Goal: Use online tool/utility: Utilize a website feature to perform a specific function

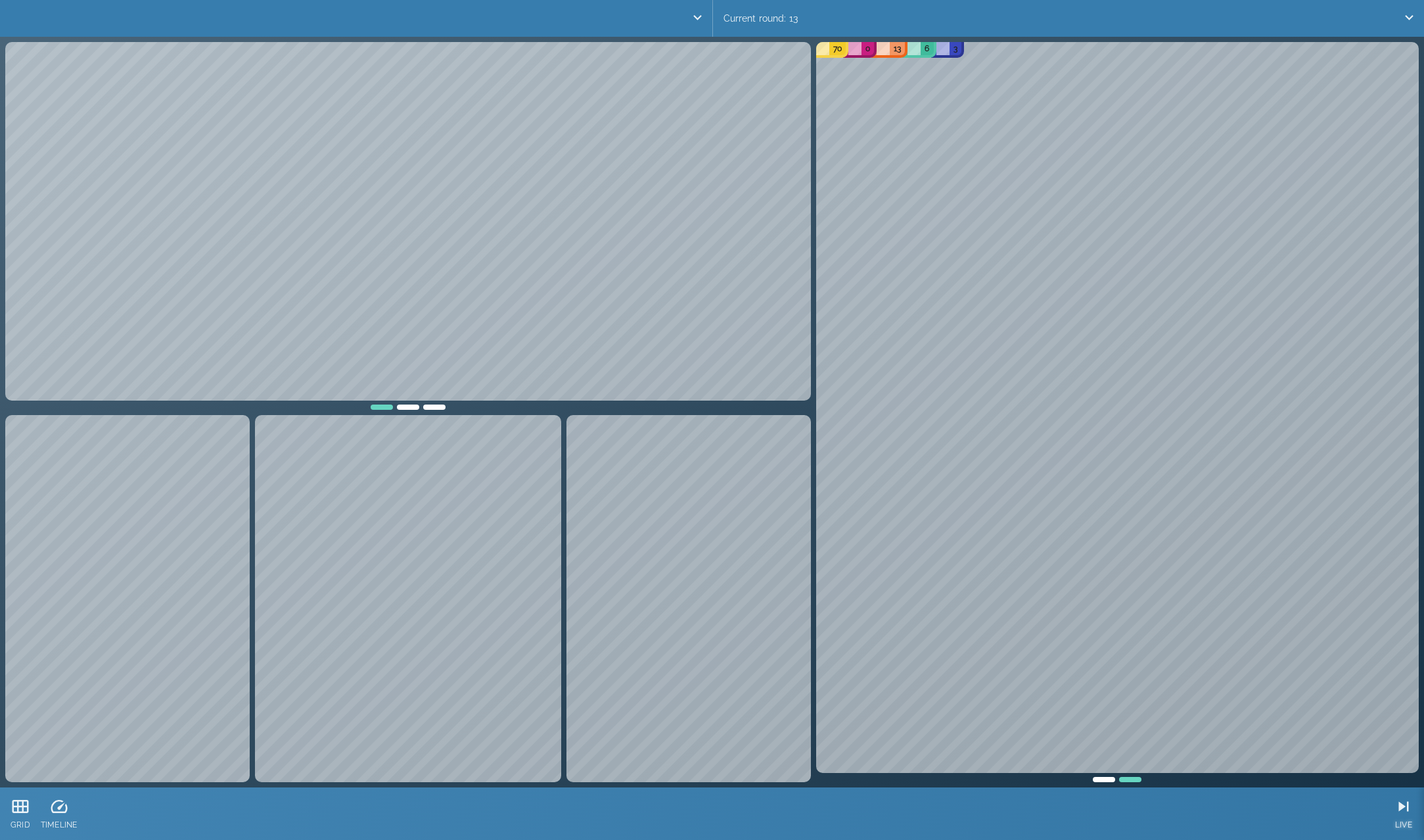
click at [1399, 812] on icon at bounding box center [1403, 807] width 20 height 20
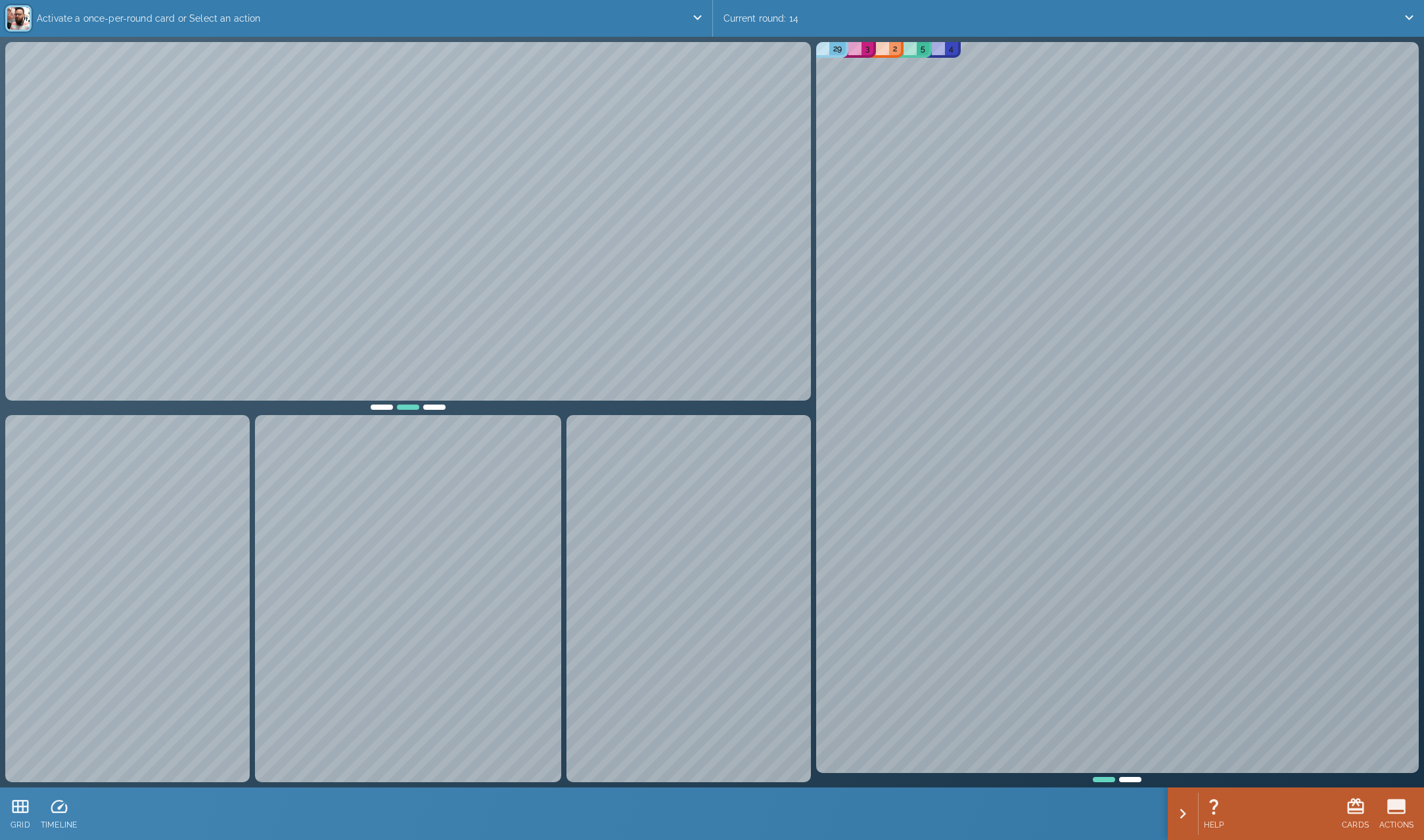
click at [687, 14] on p "Activate a once-per-round card or Select an action" at bounding box center [362, 18] width 659 height 26
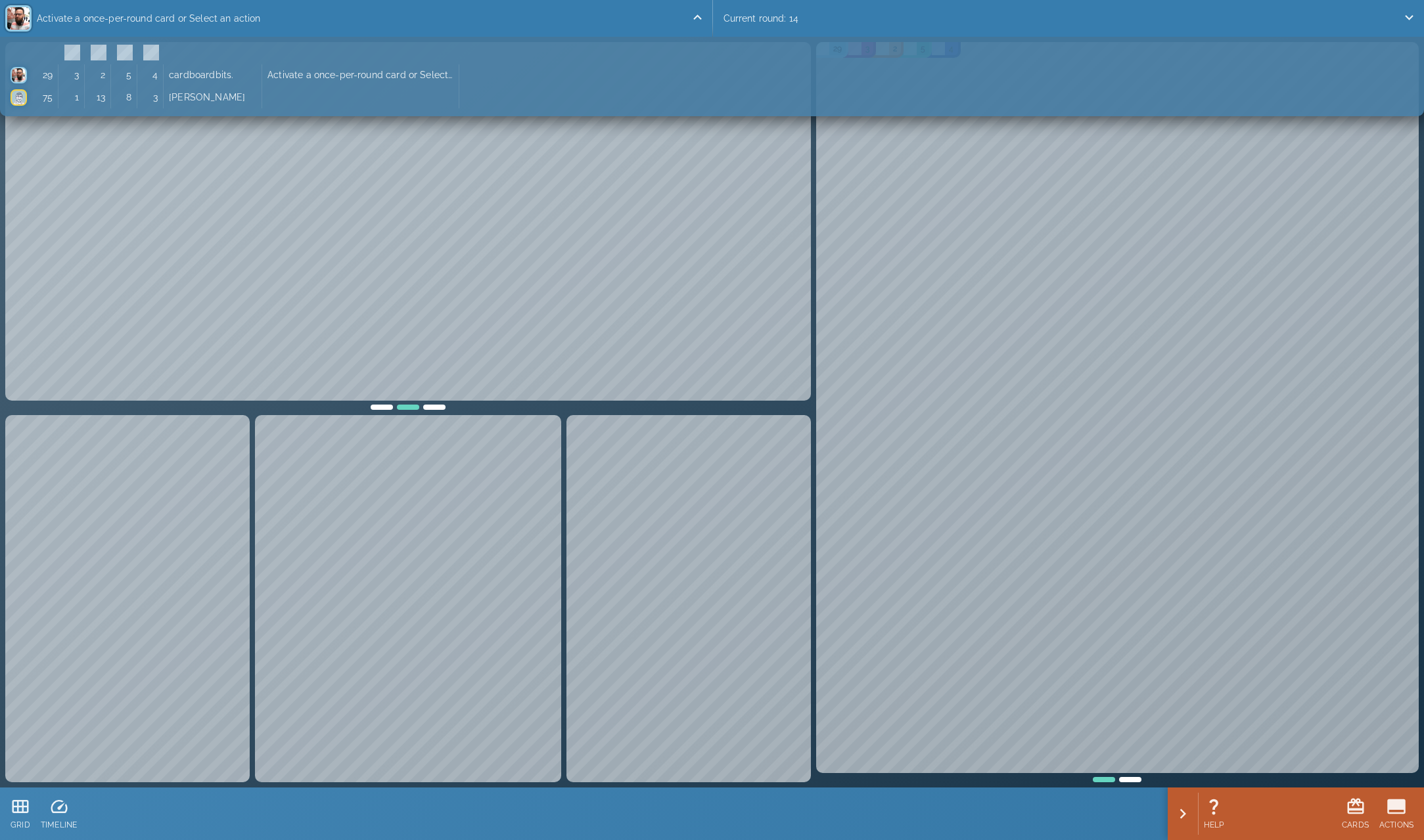
click at [687, 17] on p "Activate a once-per-round card or Select an action" at bounding box center [362, 18] width 659 height 26
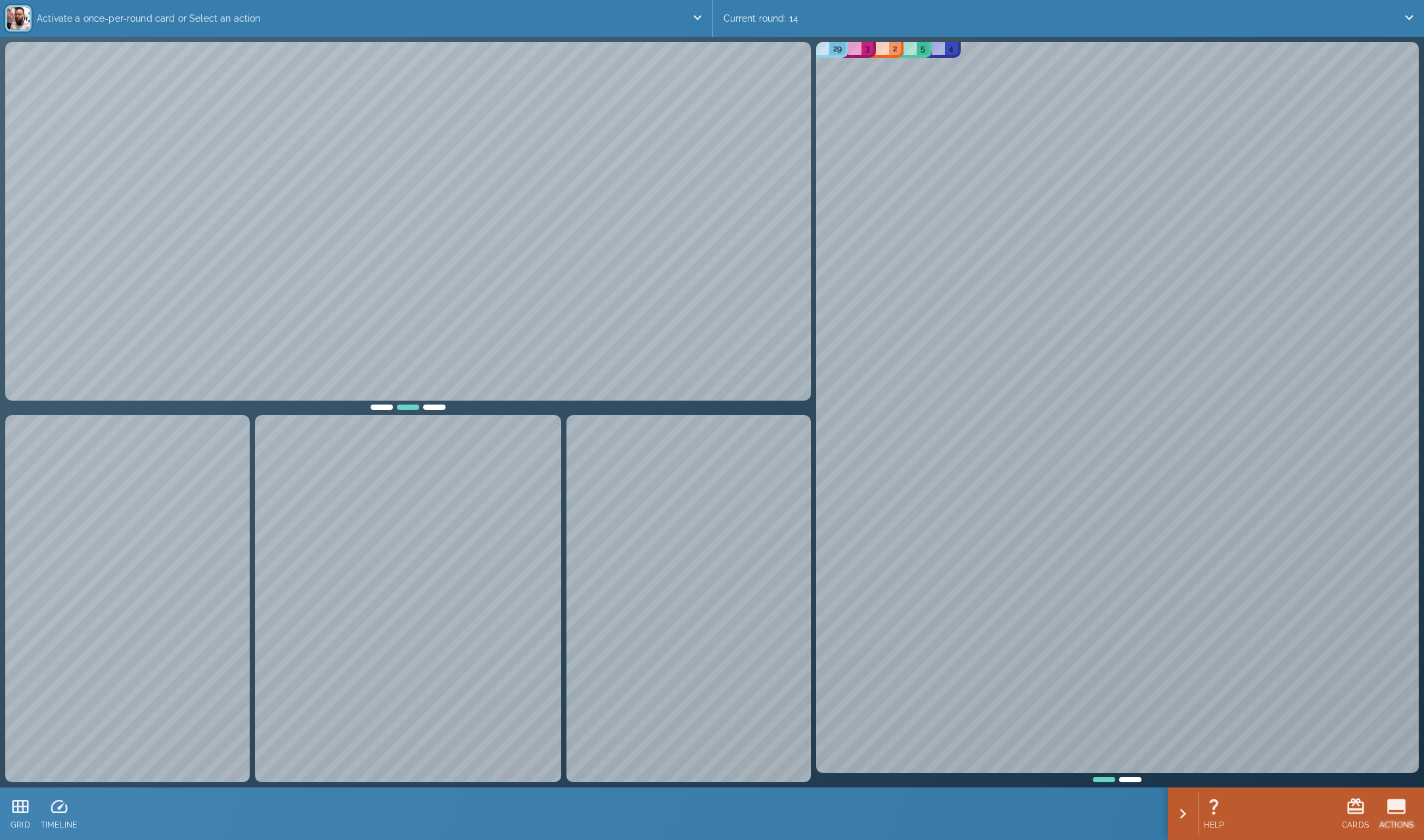
click at [1400, 800] on icon at bounding box center [1396, 807] width 18 height 15
click at [1238, 815] on icon at bounding box center [1246, 807] width 20 height 20
click at [1242, 814] on icon at bounding box center [1246, 807] width 20 height 20
click at [513, 26] on p "Select a shelf row to place the book on" at bounding box center [362, 18] width 659 height 26
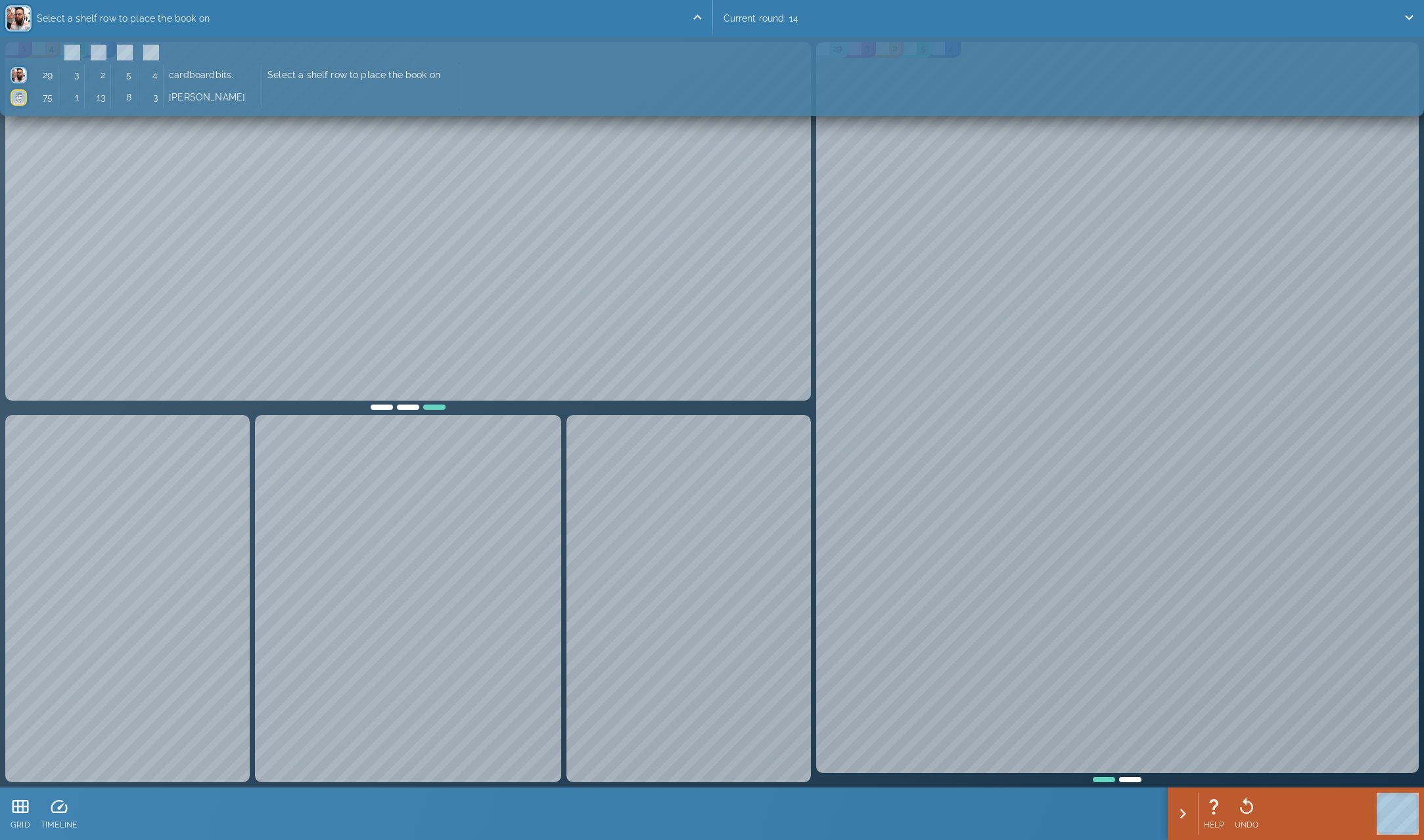
click at [518, 21] on p "Select a shelf row to place the book on" at bounding box center [362, 18] width 659 height 26
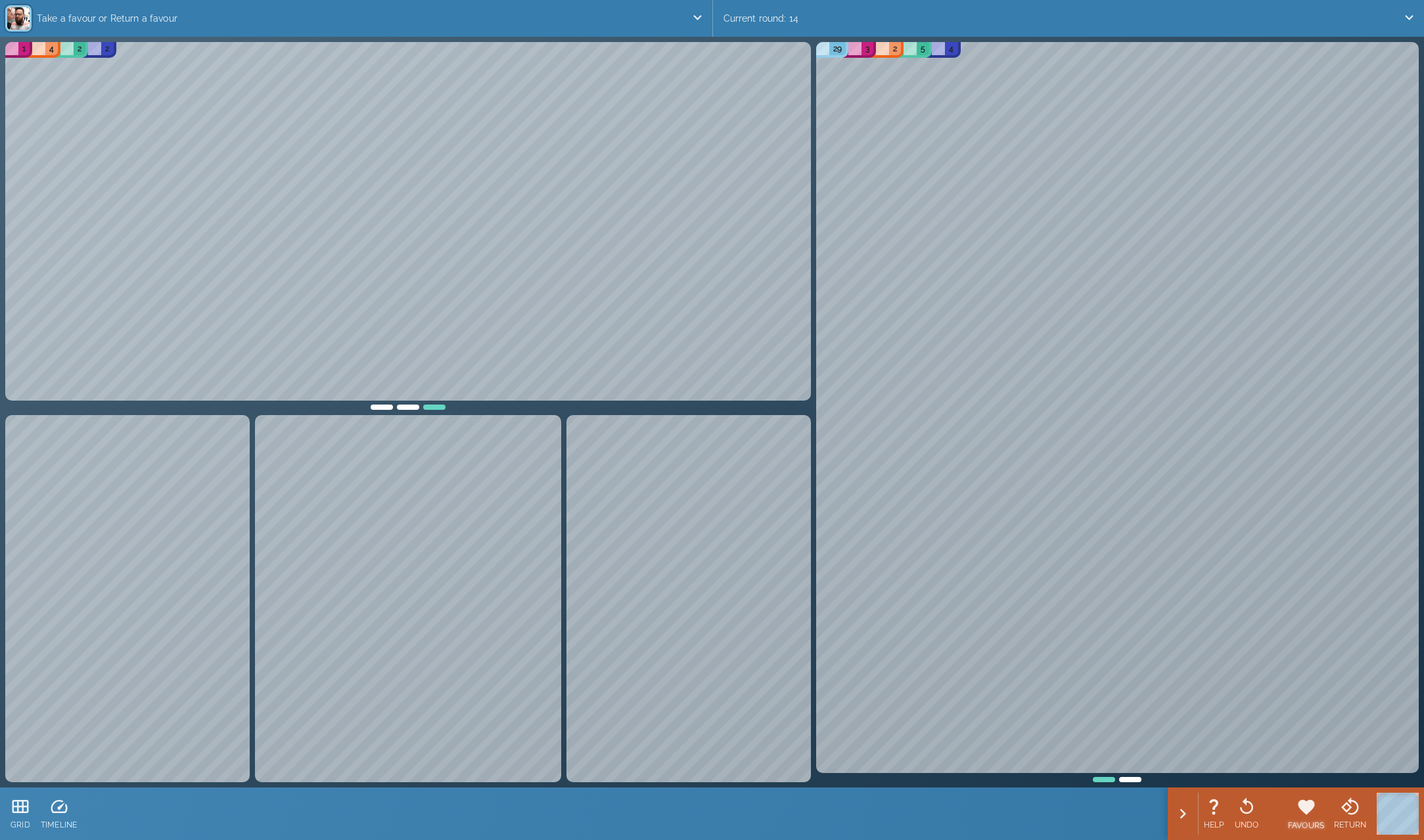
click at [1308, 805] on icon at bounding box center [1306, 807] width 17 height 15
click at [1413, 812] on icon at bounding box center [1403, 807] width 20 height 20
click at [1402, 810] on icon at bounding box center [1395, 807] width 20 height 20
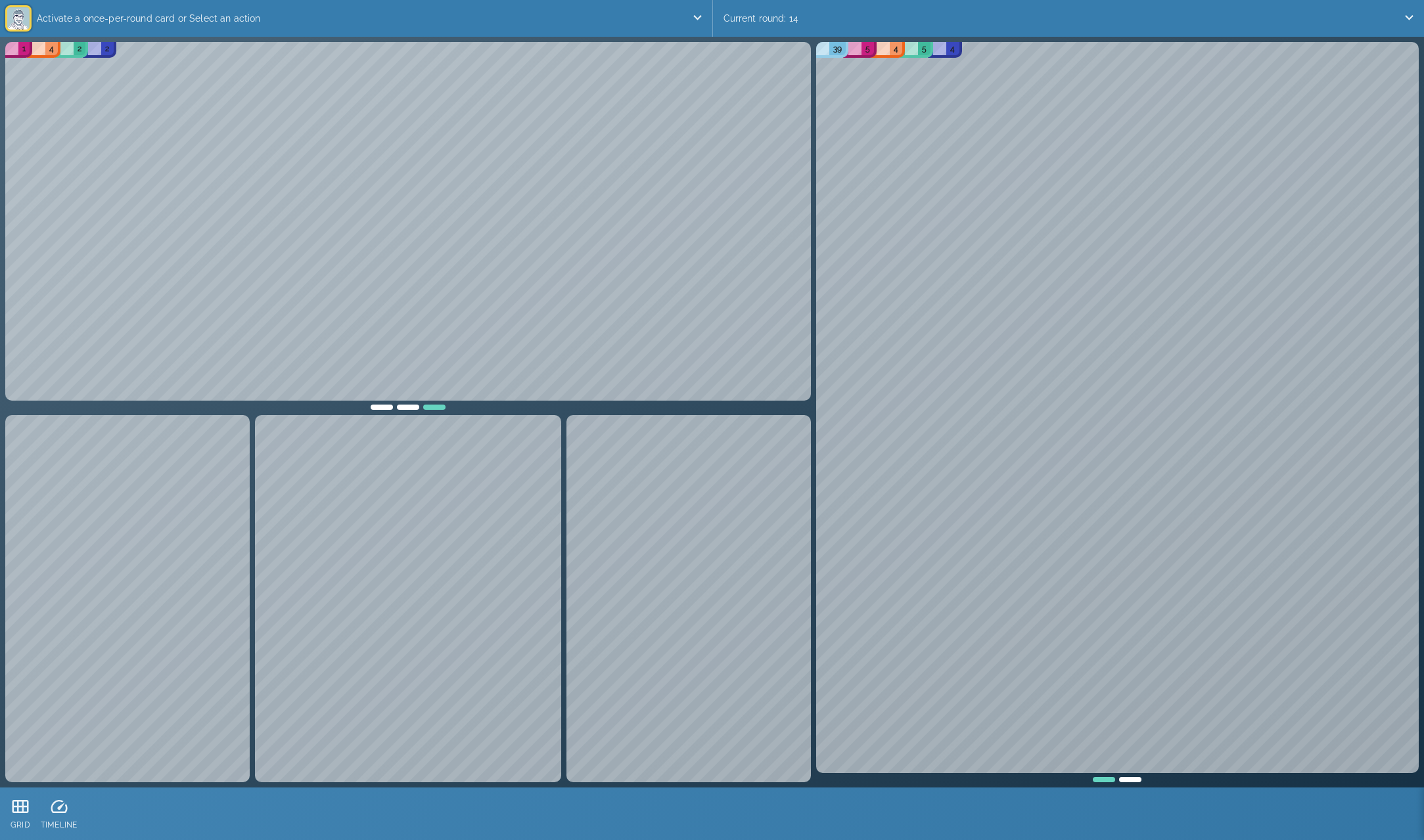
click at [214, 23] on p "Activate a once-per-round card or Select an action" at bounding box center [362, 18] width 659 height 26
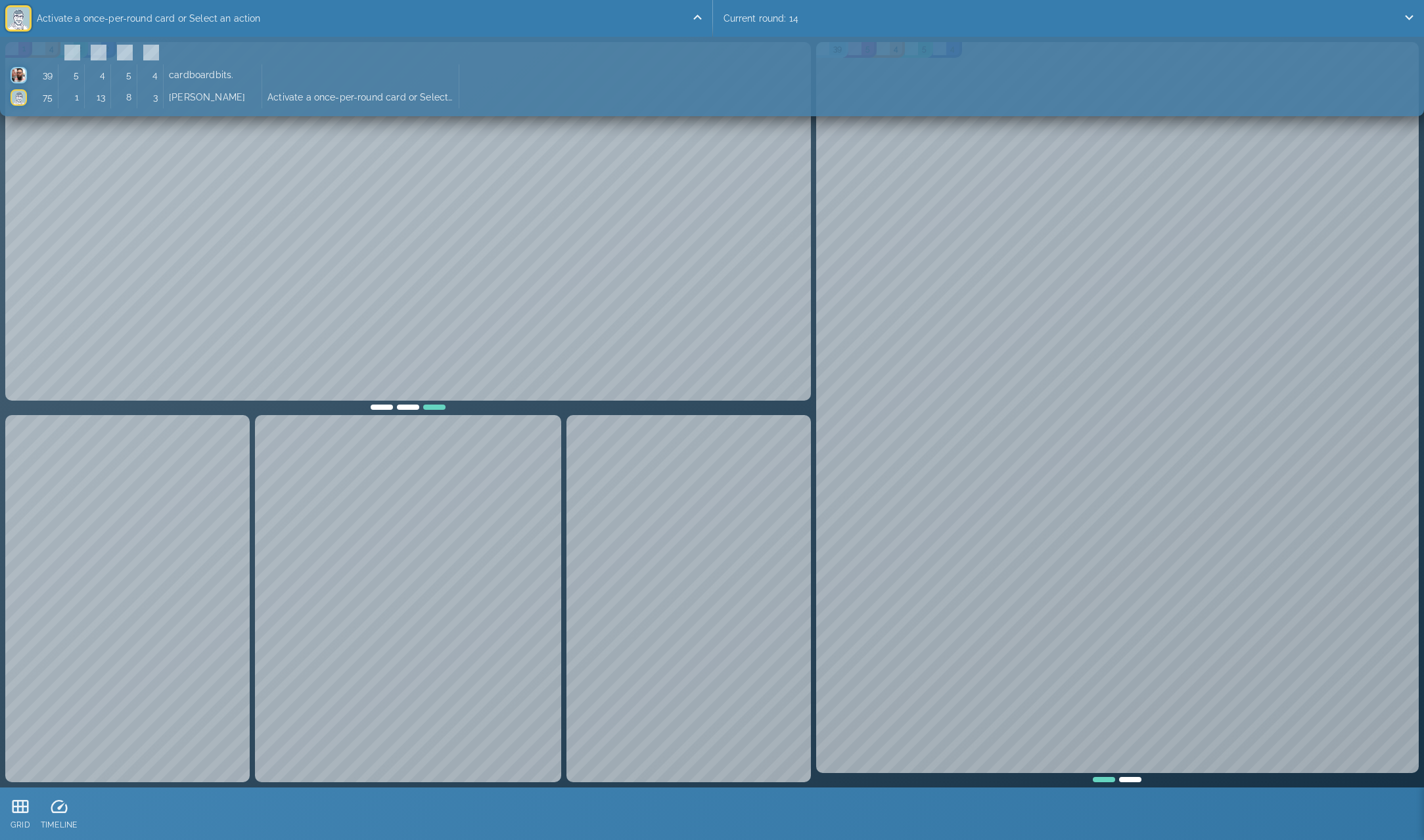
click at [232, 21] on p "Activate a once-per-round card or Select an action" at bounding box center [362, 18] width 659 height 26
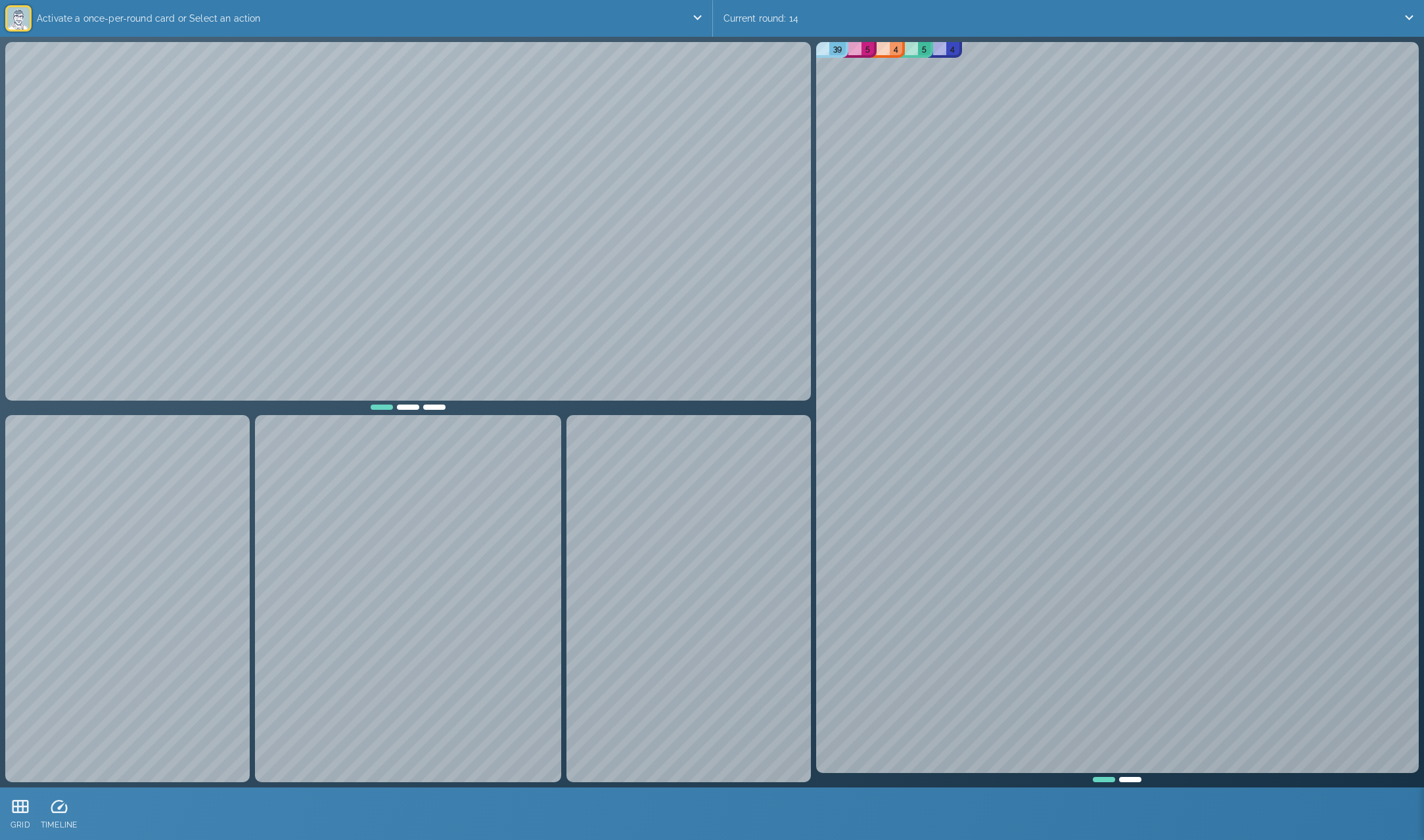
click at [409, 406] on div at bounding box center [408, 405] width 26 height 10
click at [430, 405] on div at bounding box center [434, 405] width 26 height 10
click at [381, 408] on div at bounding box center [381, 405] width 26 height 10
click at [408, 406] on div at bounding box center [408, 405] width 26 height 10
click at [428, 407] on div at bounding box center [434, 405] width 26 height 10
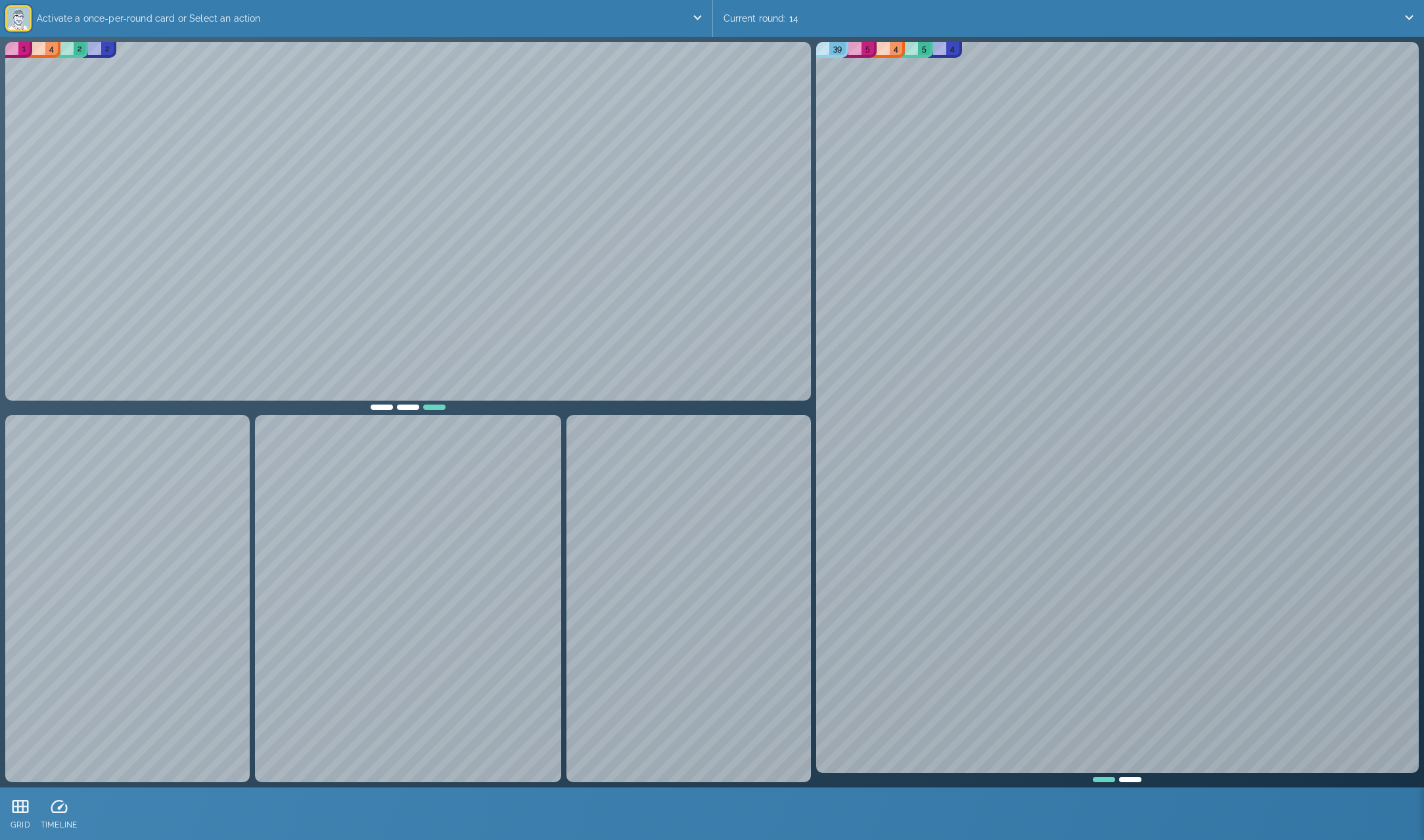
click at [378, 406] on div at bounding box center [381, 405] width 26 height 10
